Goal: Task Accomplishment & Management: Use online tool/utility

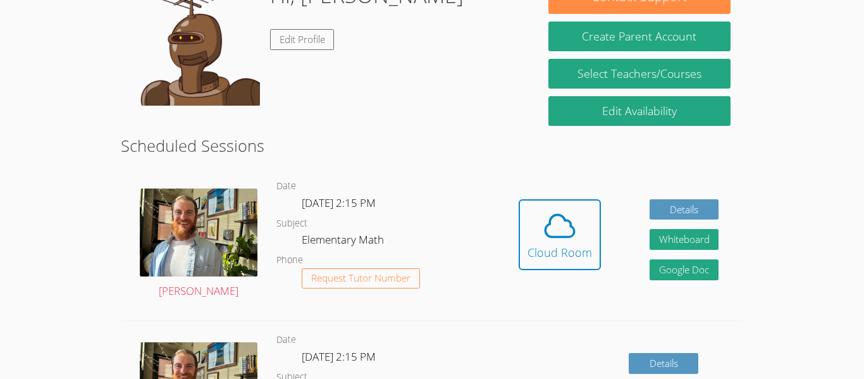
scroll to position [227, 0]
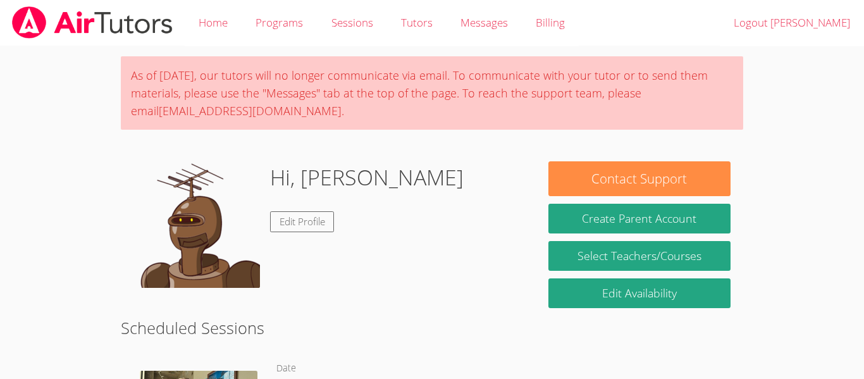
scroll to position [183, 0]
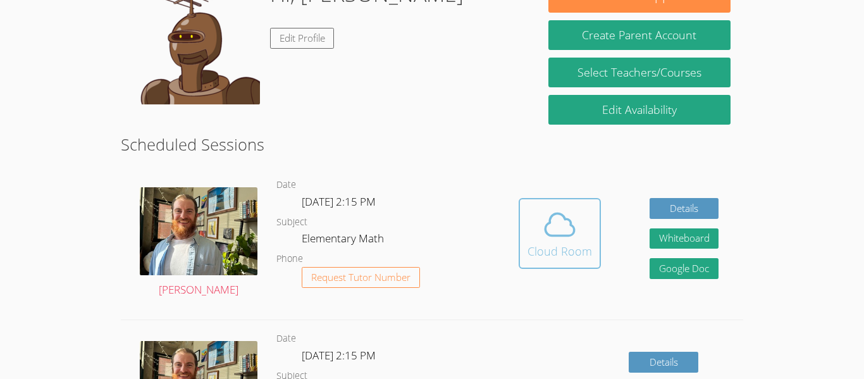
click at [541, 254] on div "Cloud Room" at bounding box center [559, 251] width 65 height 18
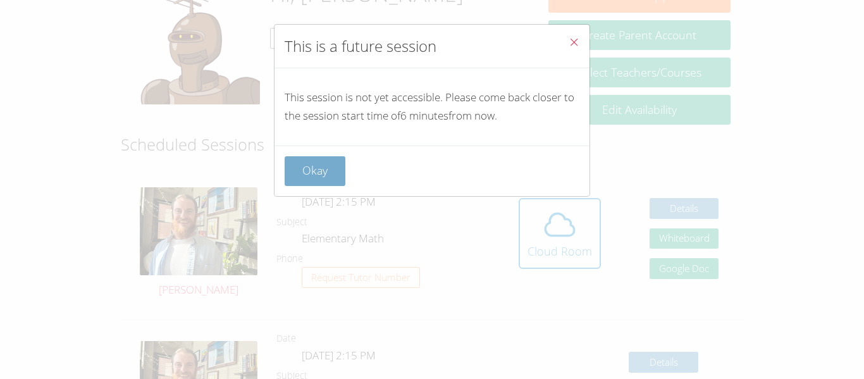
click at [328, 172] on button "Okay" at bounding box center [315, 171] width 61 height 30
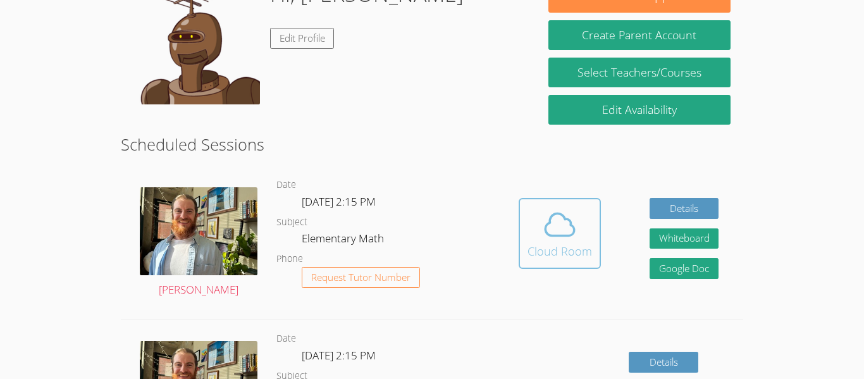
click at [531, 240] on span at bounding box center [559, 224] width 65 height 35
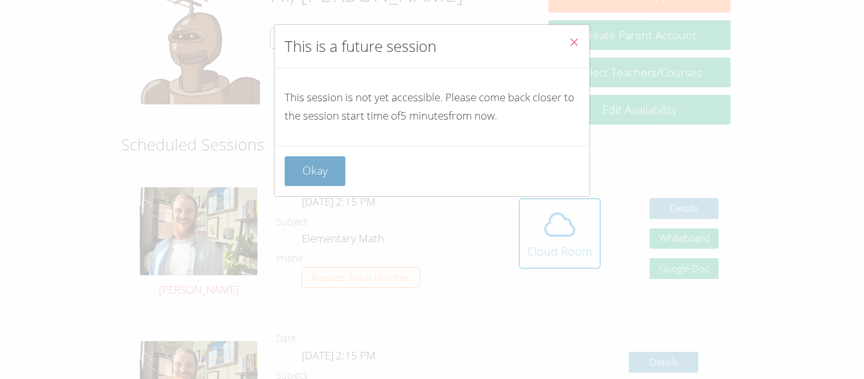
click at [298, 181] on button "Okay" at bounding box center [315, 171] width 61 height 30
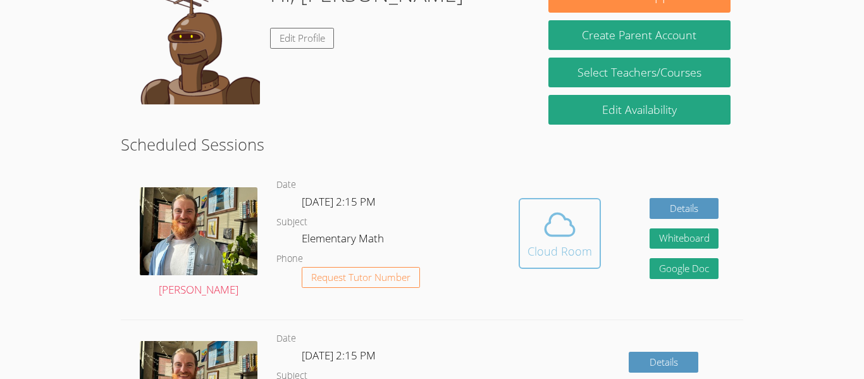
click at [525, 235] on button "Cloud Room" at bounding box center [560, 233] width 82 height 71
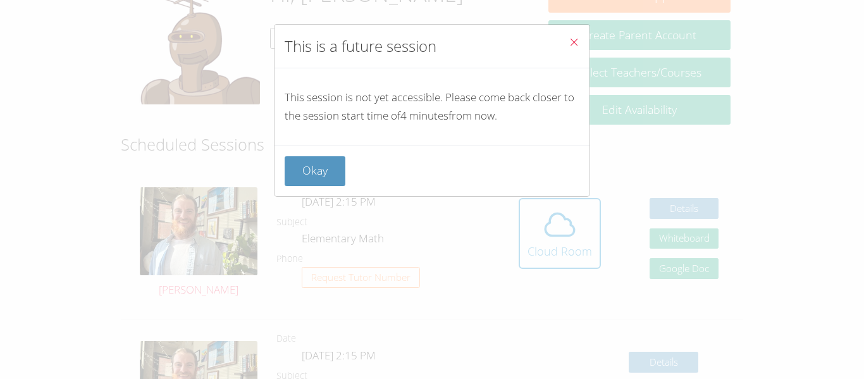
click at [570, 40] on icon "Close" at bounding box center [574, 42] width 11 height 11
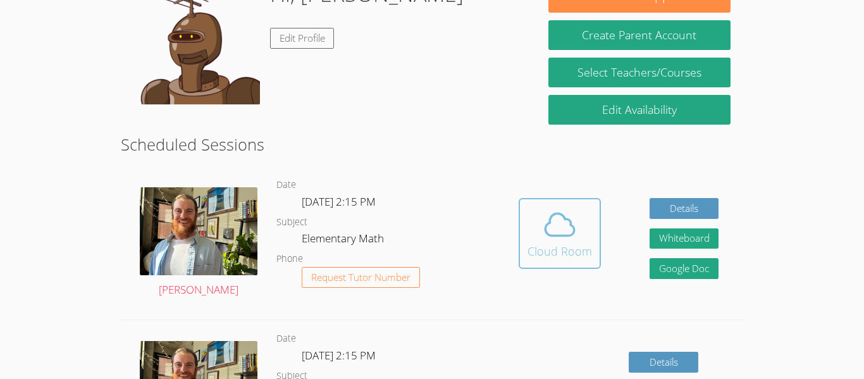
click at [564, 238] on icon at bounding box center [559, 224] width 35 height 35
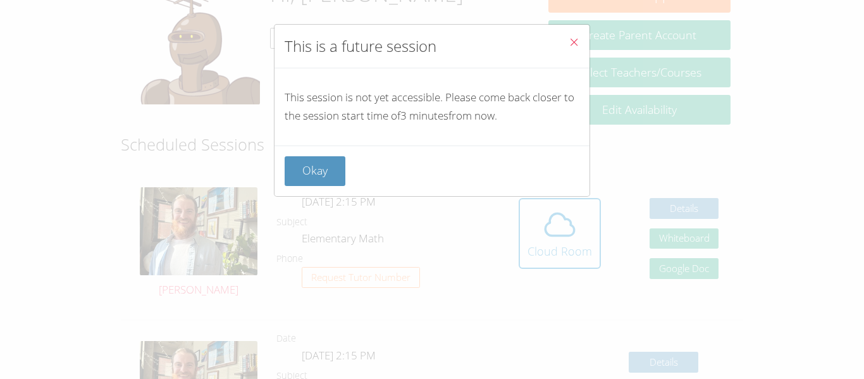
click at [571, 42] on icon "Close" at bounding box center [574, 42] width 11 height 11
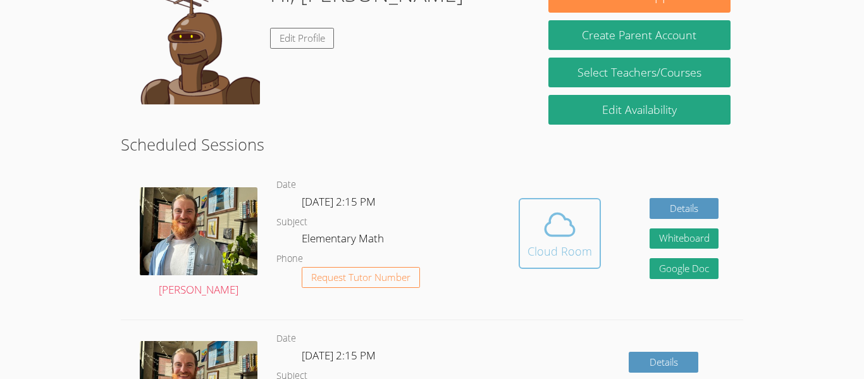
click at [572, 226] on icon at bounding box center [559, 225] width 29 height 22
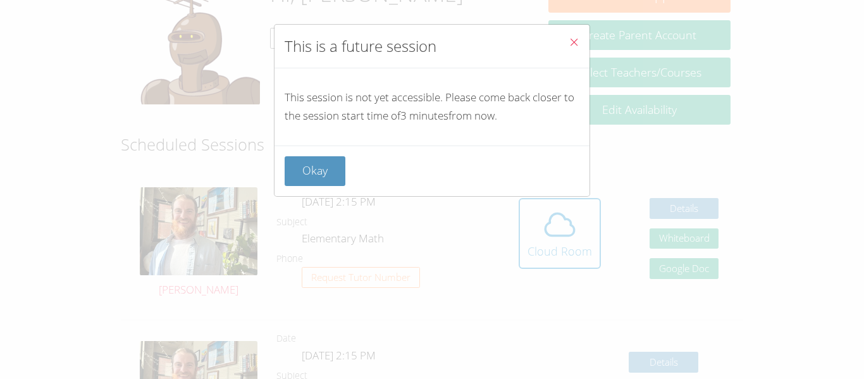
click at [576, 44] on icon "Close" at bounding box center [574, 42] width 11 height 11
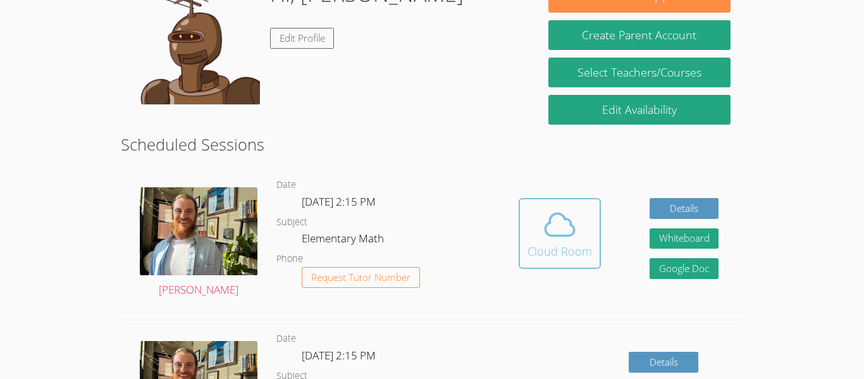
click at [573, 225] on icon at bounding box center [559, 224] width 35 height 35
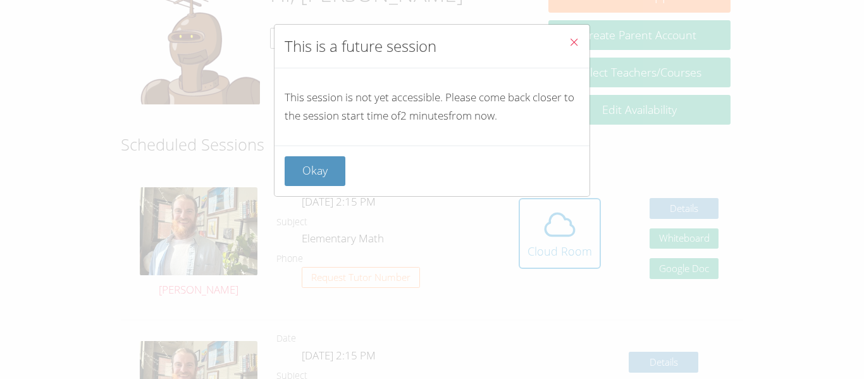
click at [573, 44] on icon "Close" at bounding box center [574, 42] width 11 height 11
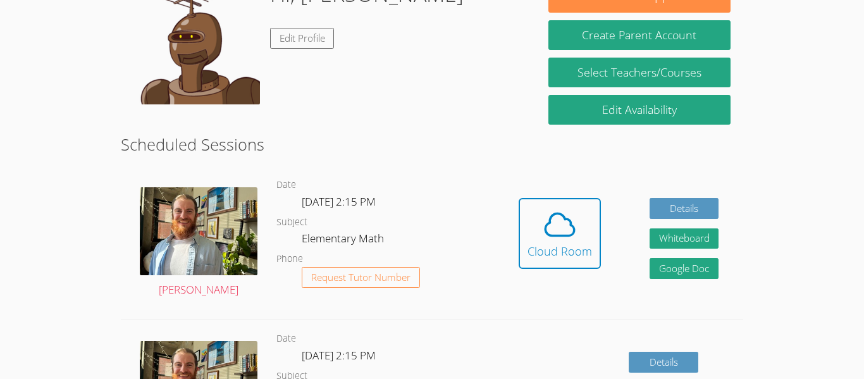
click at [573, 44] on button "Create Parent Account" at bounding box center [639, 35] width 182 height 30
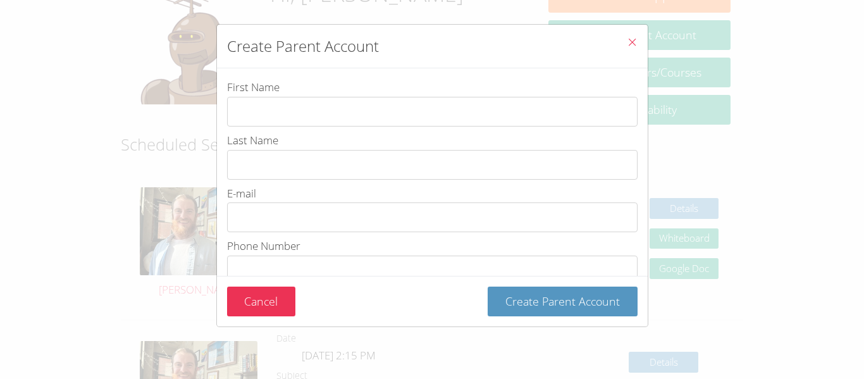
click at [803, 134] on div "Create Parent Account First Name Last Name E-mail Phone Number Password Passwor…" at bounding box center [432, 189] width 864 height 379
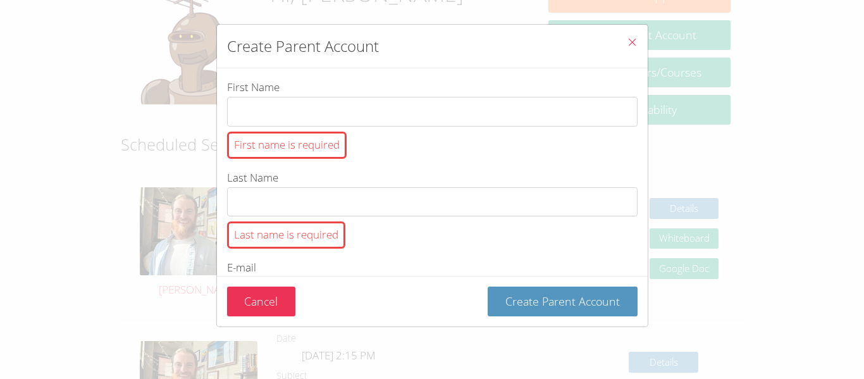
click at [627, 47] on span "Close" at bounding box center [632, 43] width 11 height 15
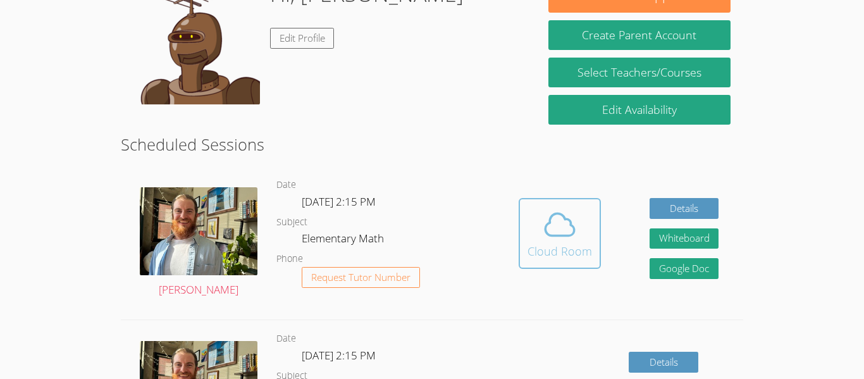
click at [573, 218] on icon at bounding box center [559, 224] width 35 height 35
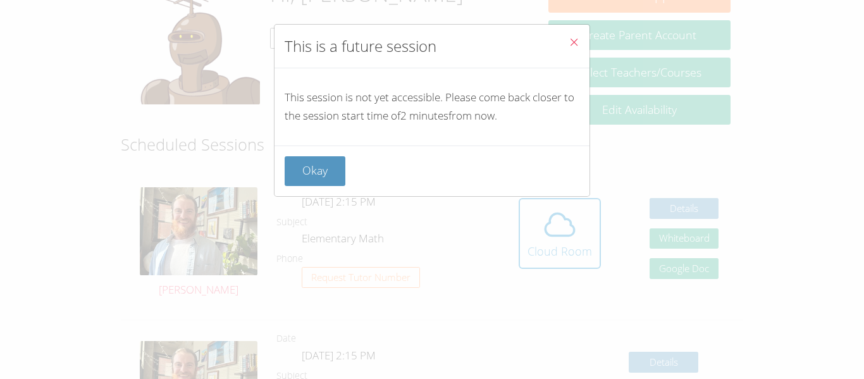
click at [574, 39] on icon "Close" at bounding box center [574, 42] width 11 height 11
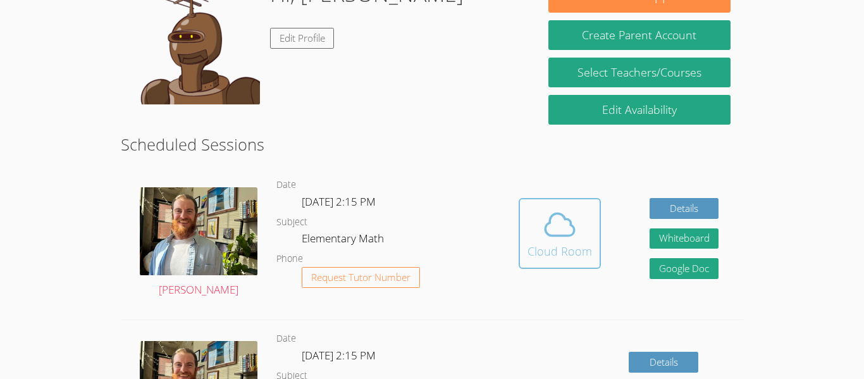
click at [588, 256] on div "Cloud Room" at bounding box center [559, 251] width 65 height 18
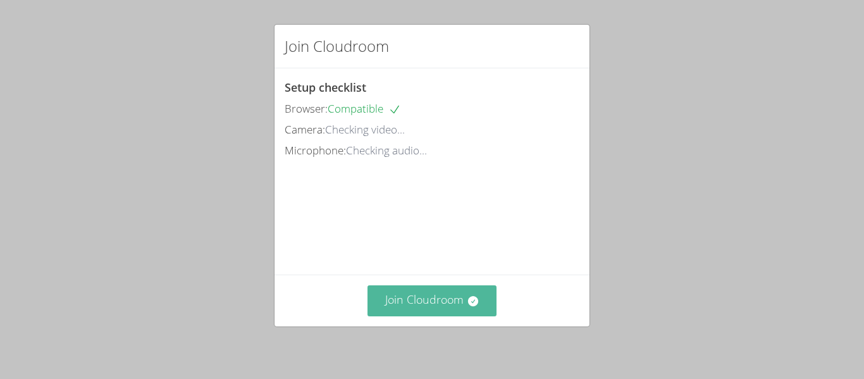
click at [455, 305] on button "Join Cloudroom" at bounding box center [432, 300] width 130 height 31
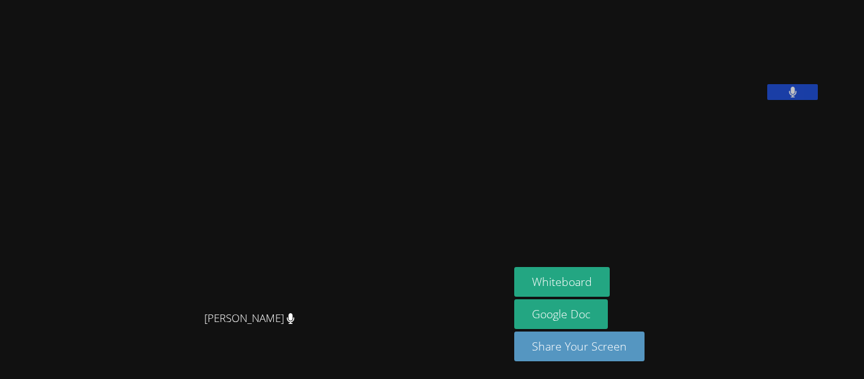
click at [350, 96] on video at bounding box center [255, 164] width 190 height 281
click at [363, 352] on div "[PERSON_NAME]" at bounding box center [254, 329] width 499 height 51
click at [625, 187] on aside "Zully Angeles Pesqueda Whiteboard Google Doc Share Your Screen" at bounding box center [667, 189] width 316 height 379
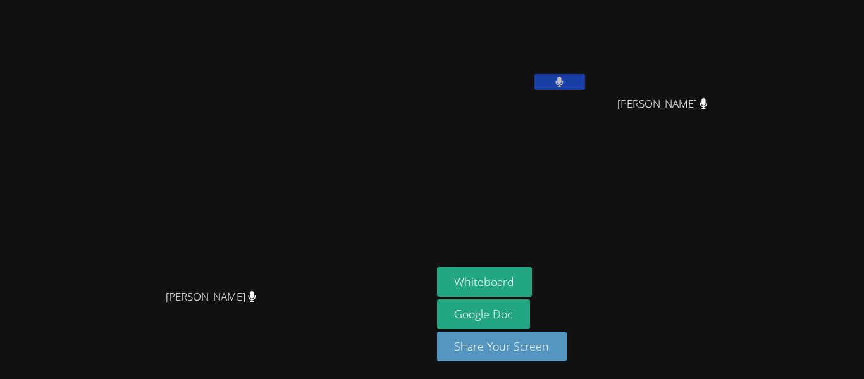
click at [658, 196] on aside "Zully Angeles Pesqueda Memphis Torres Memphis Torres Whiteboard Google Doc Shar…" at bounding box center [590, 189] width 316 height 379
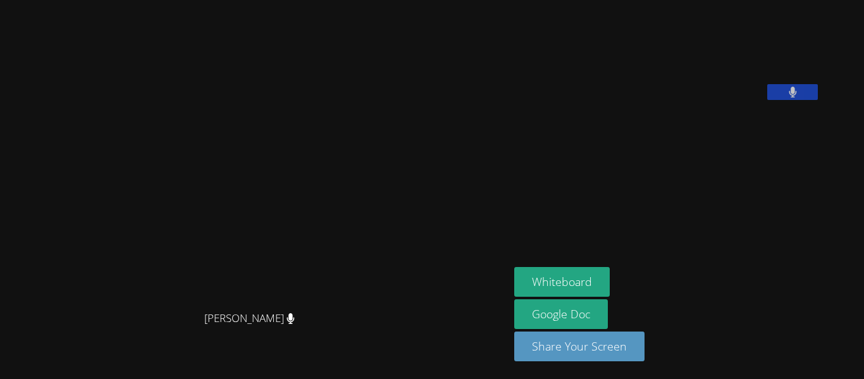
click at [658, 196] on aside "Zully Angeles Pesqueda Whiteboard Google Doc Share Your Screen" at bounding box center [667, 189] width 316 height 379
click at [596, 280] on button "Whiteboard" at bounding box center [562, 282] width 96 height 30
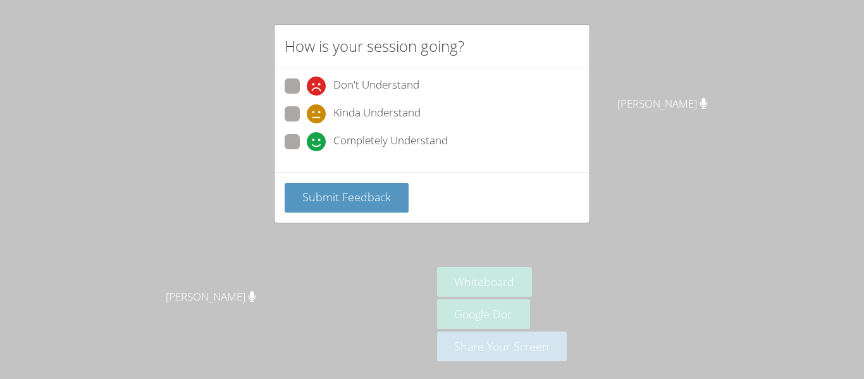
click at [283, 109] on div "Don't Understand Kinda Understand Completely Understand" at bounding box center [431, 120] width 315 height 104
click at [307, 123] on span at bounding box center [307, 123] width 0 height 0
click at [307, 114] on input "Kinda Understand" at bounding box center [312, 111] width 11 height 11
radio input "true"
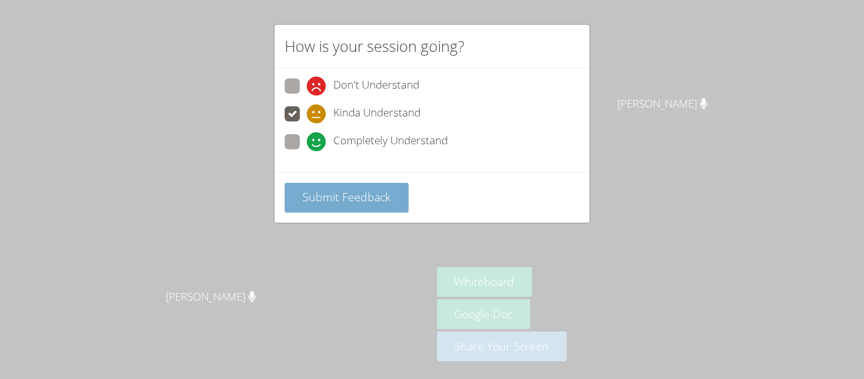
click at [365, 207] on button "Submit Feedback" at bounding box center [347, 198] width 124 height 30
